Goal: Find specific page/section

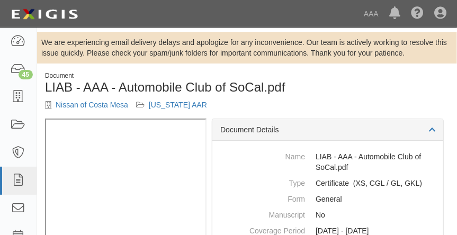
click at [302, 93] on h1 "LIAB - AAA - Automobile Club of SoCal.pdf" at bounding box center [247, 88] width 404 height 14
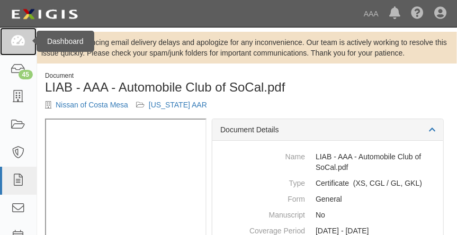
click at [13, 49] on link at bounding box center [18, 42] width 37 height 28
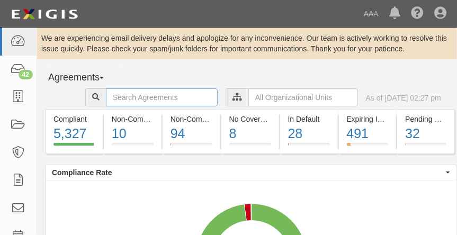
click at [146, 100] on input "text" at bounding box center [162, 98] width 112 height 18
type input "toyota of [PERSON_NAME]"
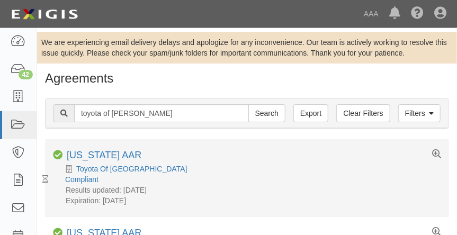
click at [195, 160] on div "Compliant [US_STATE] AAR" at bounding box center [247, 156] width 404 height 13
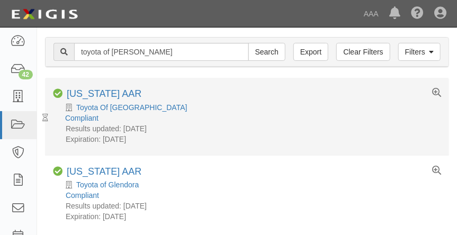
scroll to position [63, 0]
